Goal: Navigation & Orientation: Find specific page/section

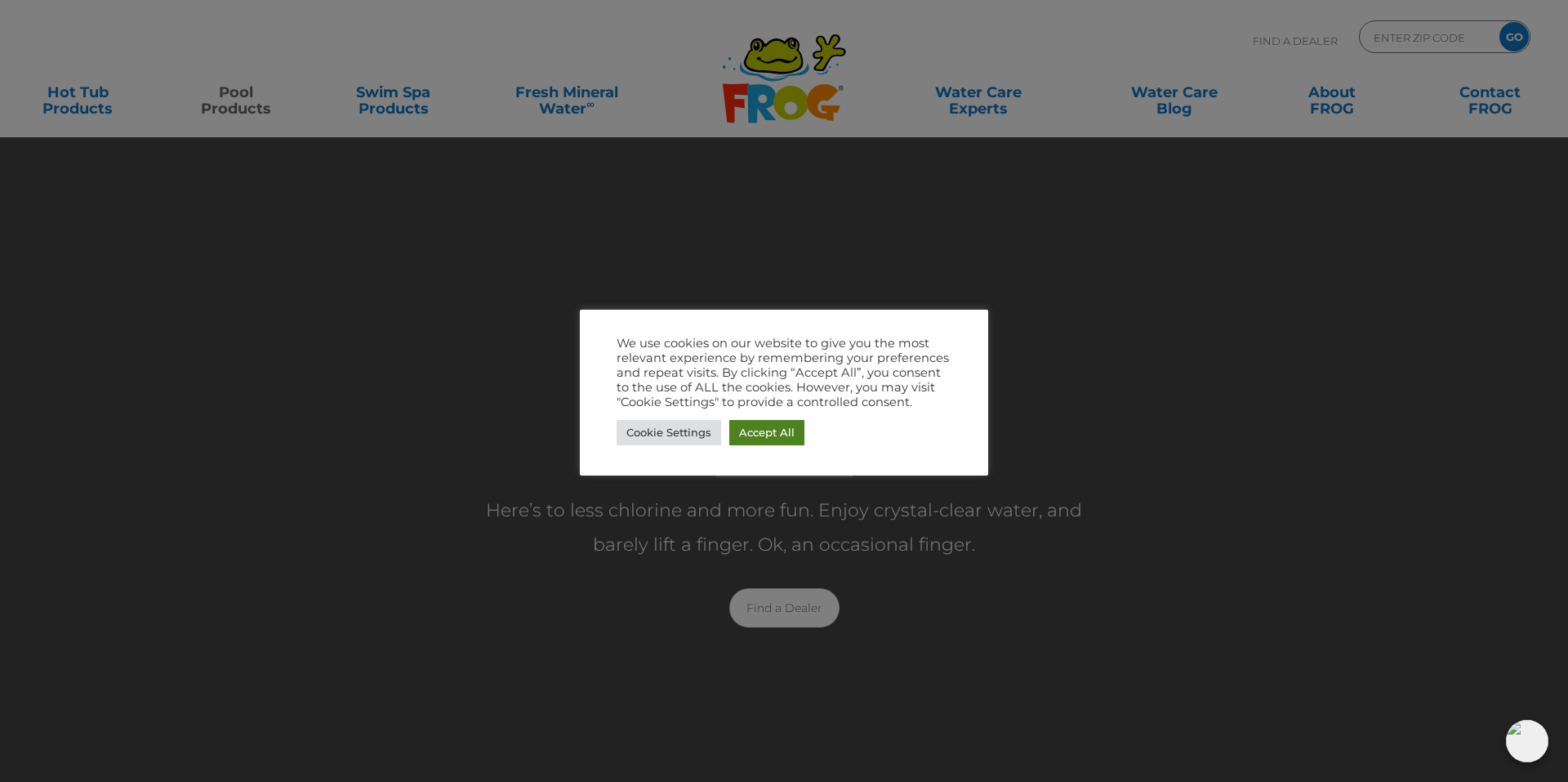
click at [788, 435] on link "Accept All" at bounding box center [767, 432] width 75 height 26
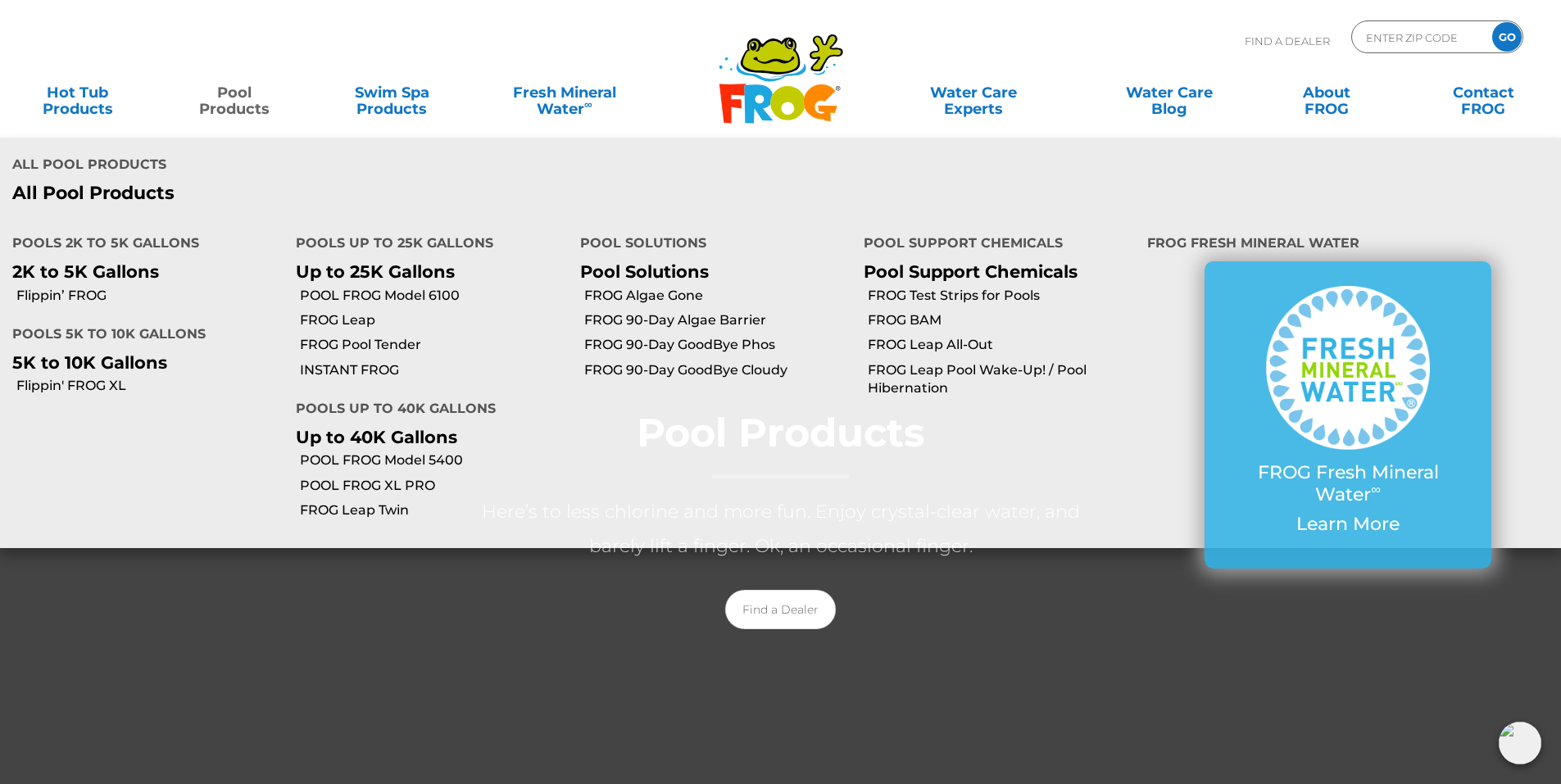
click at [240, 98] on link "Pool Products" at bounding box center [235, 93] width 122 height 32
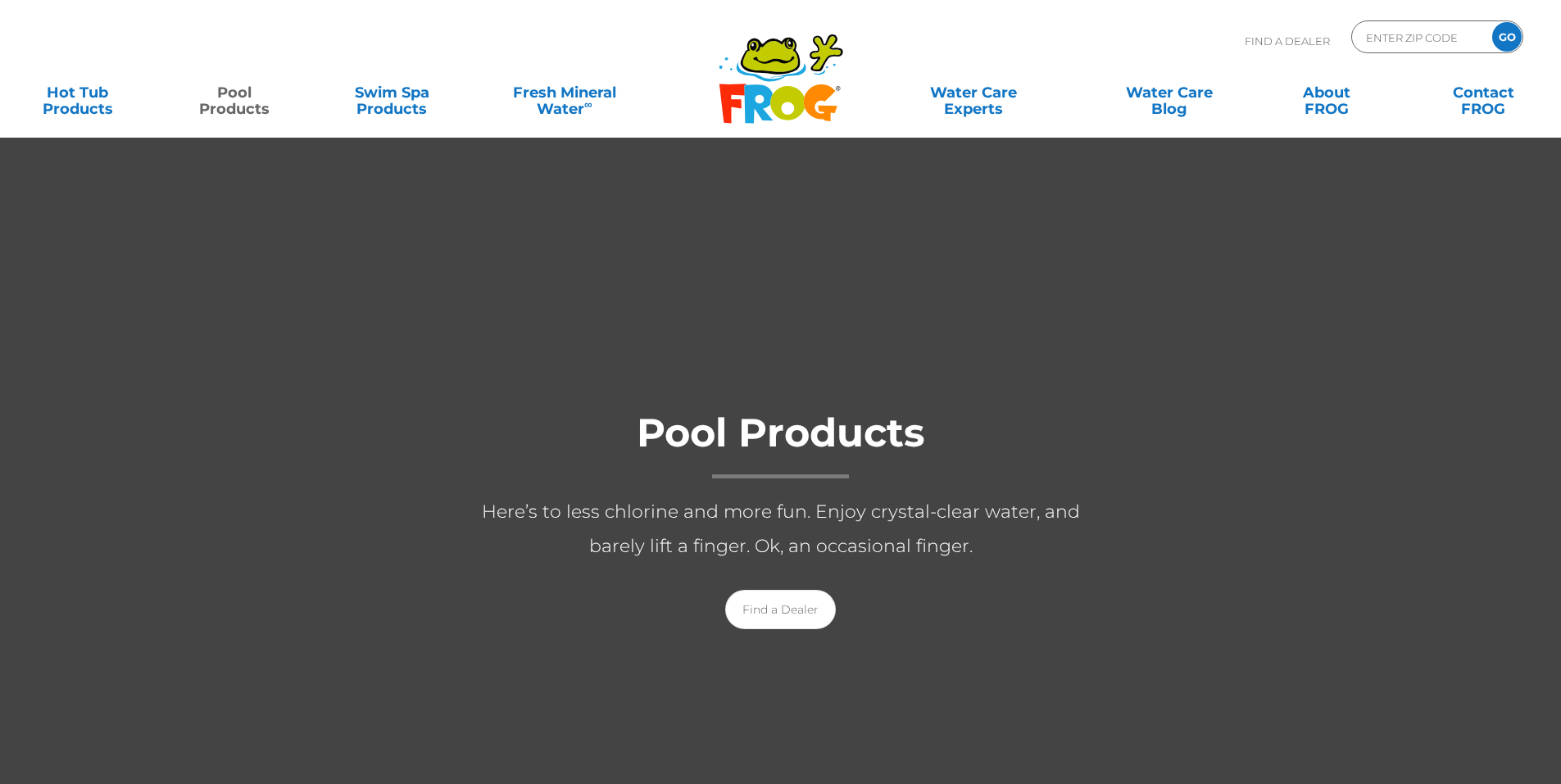
click at [240, 98] on link "Pool Products" at bounding box center [235, 93] width 122 height 32
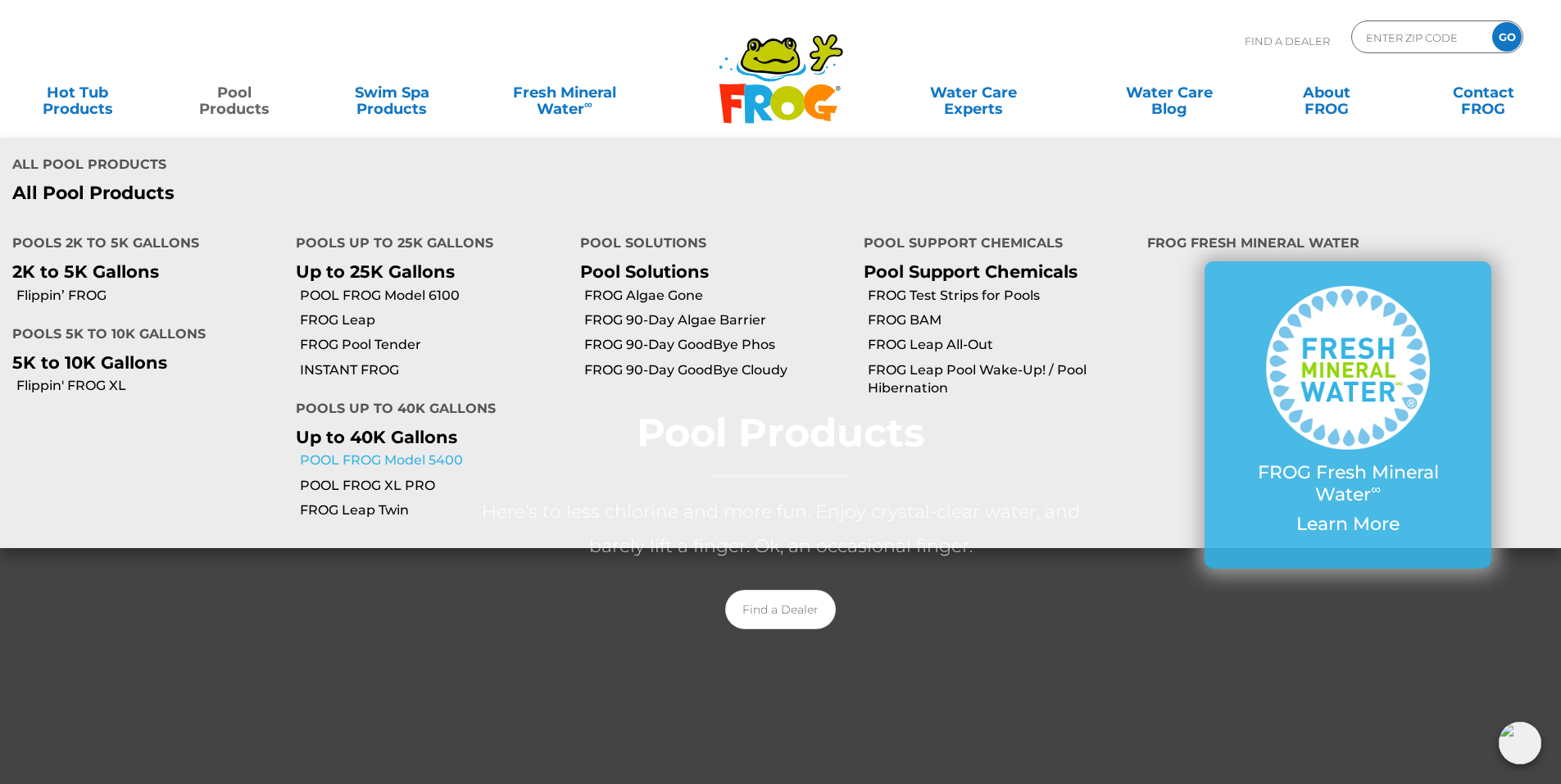
click at [374, 451] on link "POOL FROG Model 5400" at bounding box center [434, 459] width 267 height 18
